Goal: Navigation & Orientation: Go to known website

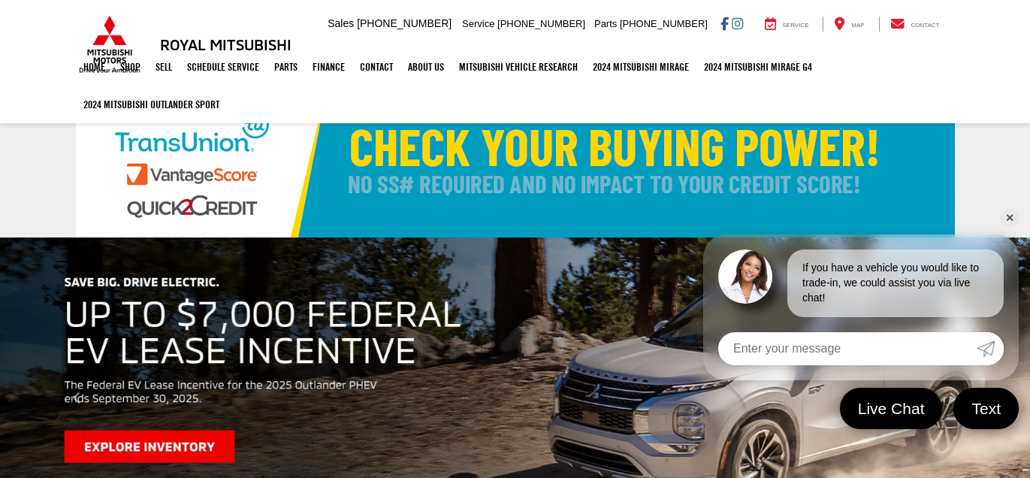
select select "Mitsubishi"
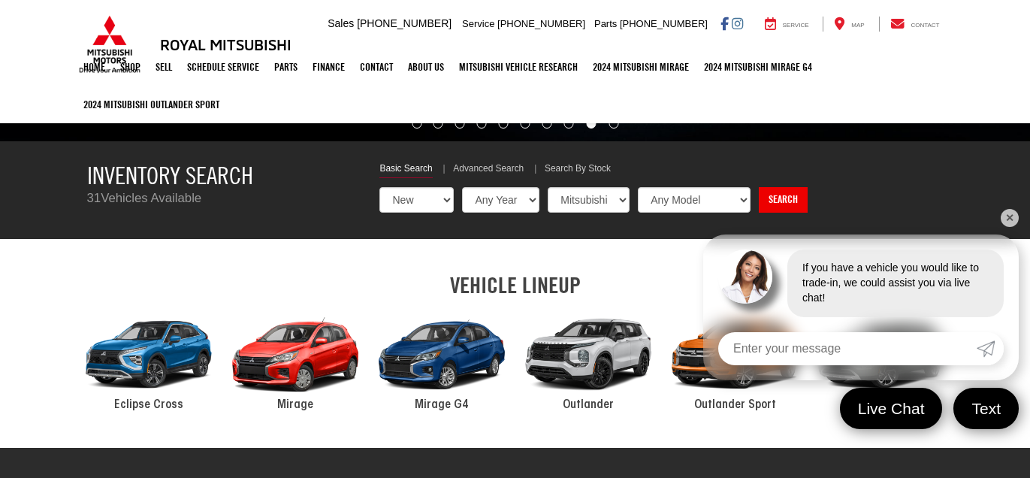
click at [835, 103] on ul "Home Shop Shop New Vehicles Pre-Owned Vehicles New Specials Demo Specials Sell …" at bounding box center [515, 85] width 879 height 75
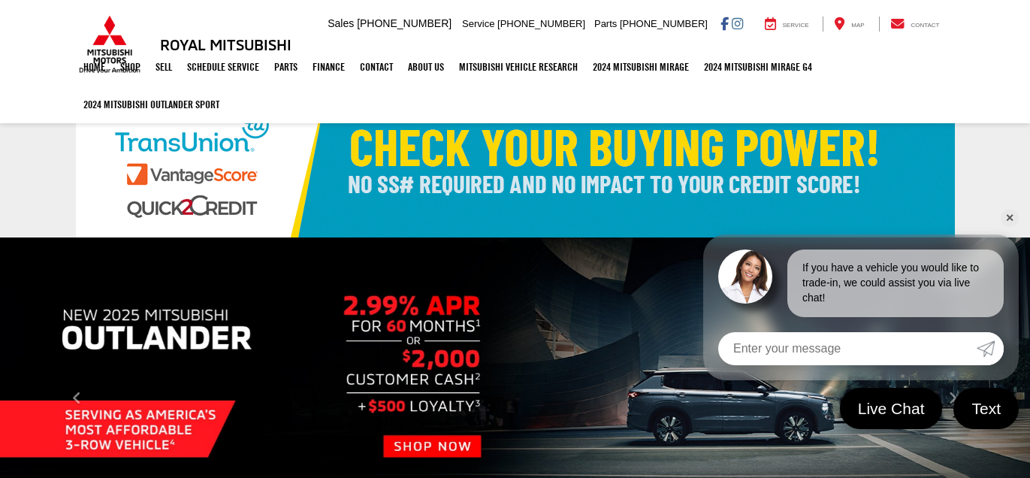
click at [1020, 217] on link at bounding box center [515, 162] width 1030 height 150
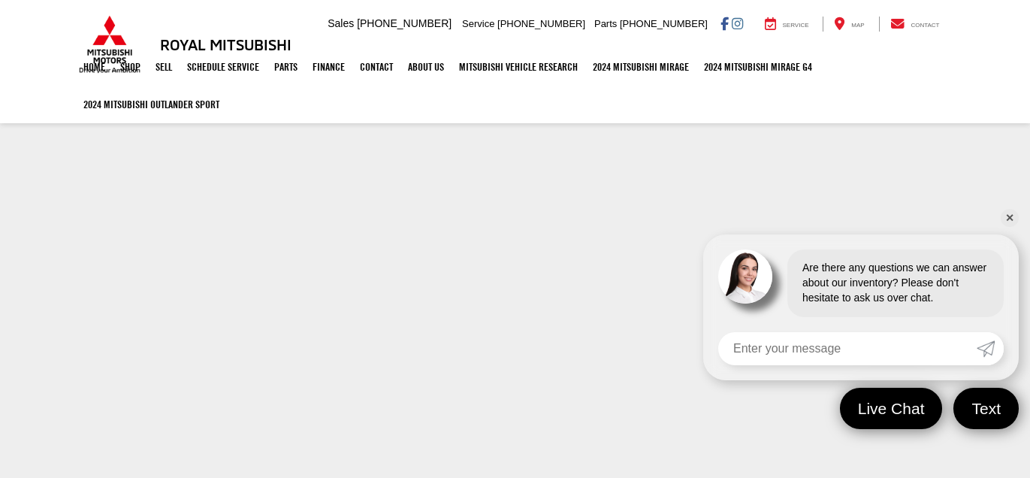
click at [1010, 213] on link "✕" at bounding box center [1010, 218] width 18 height 18
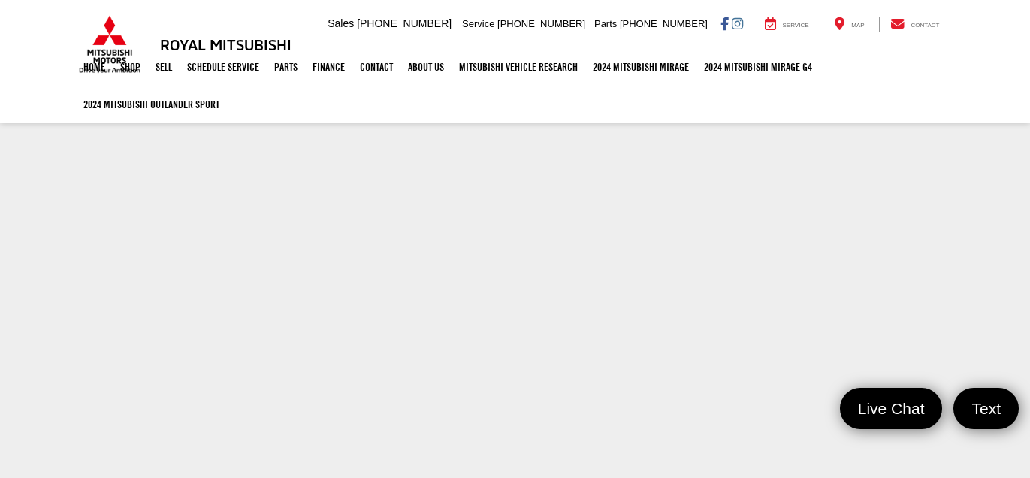
click at [1010, 213] on section at bounding box center [515, 443] width 1030 height 712
